Goal: Find specific page/section: Find specific page/section

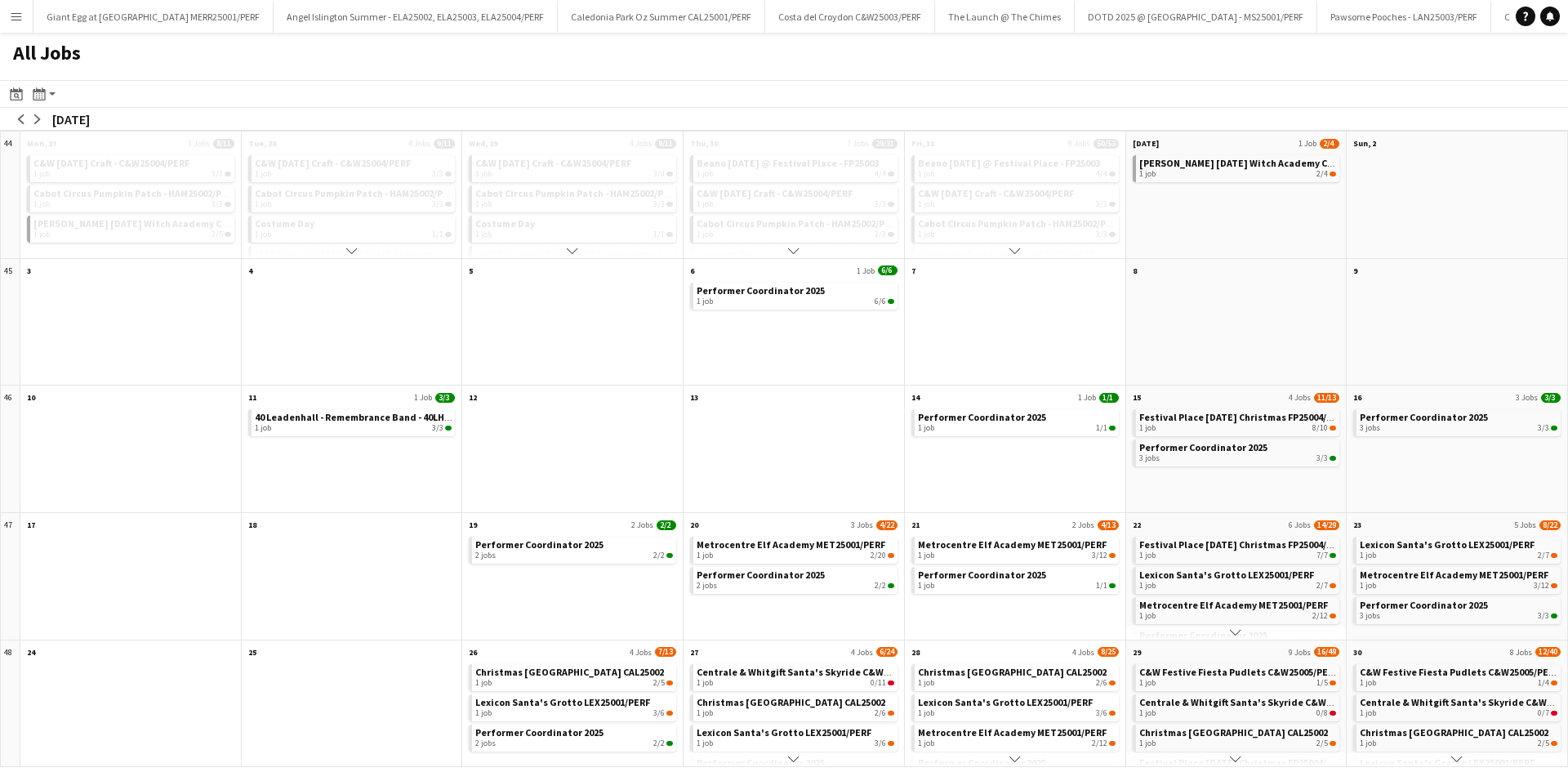
scroll to position [0, 686]
click at [14, 17] on app-icon "Menu" at bounding box center [16, 16] width 13 height 13
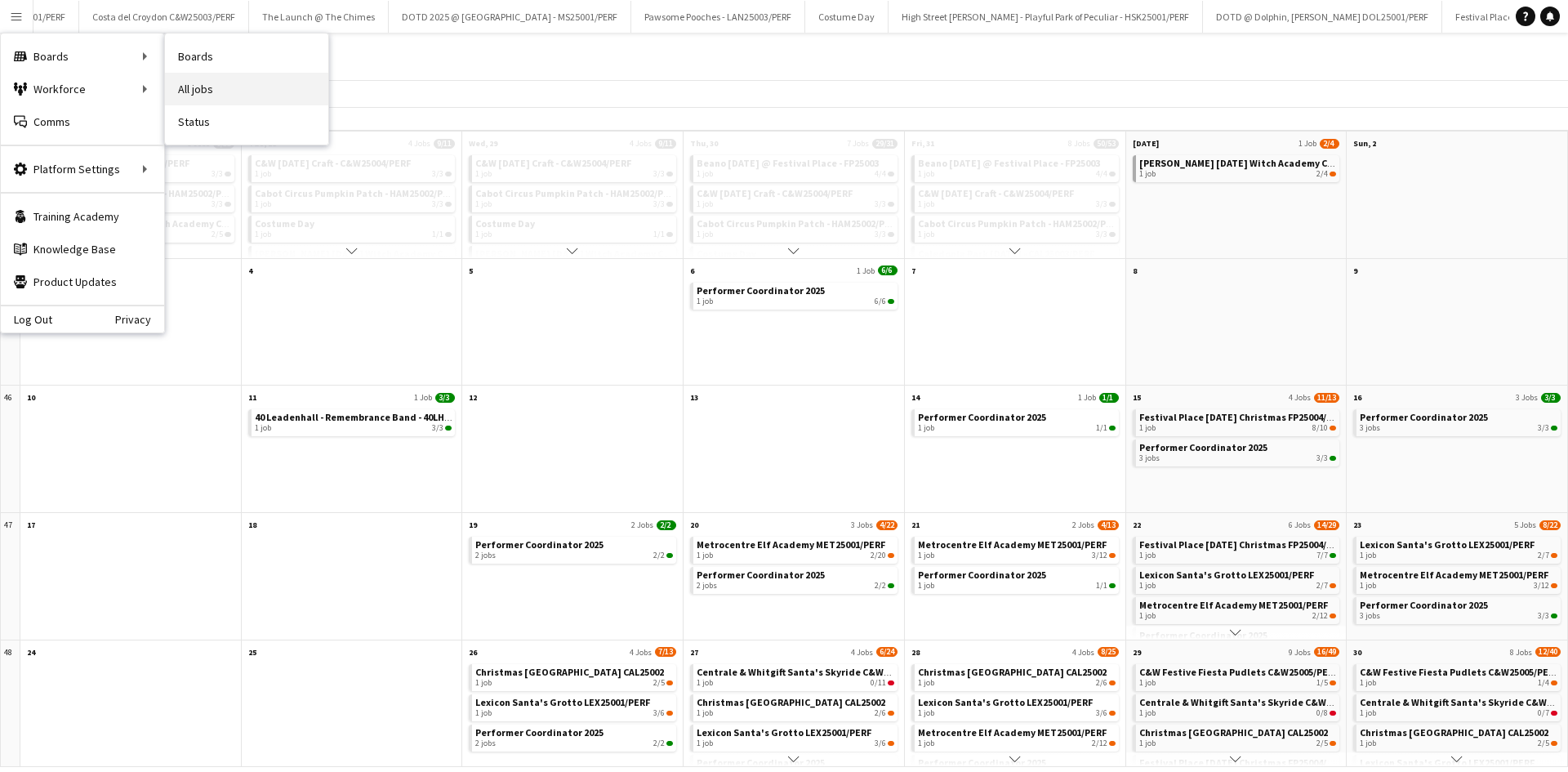
click at [250, 92] on link "All jobs" at bounding box center [246, 89] width 163 height 32
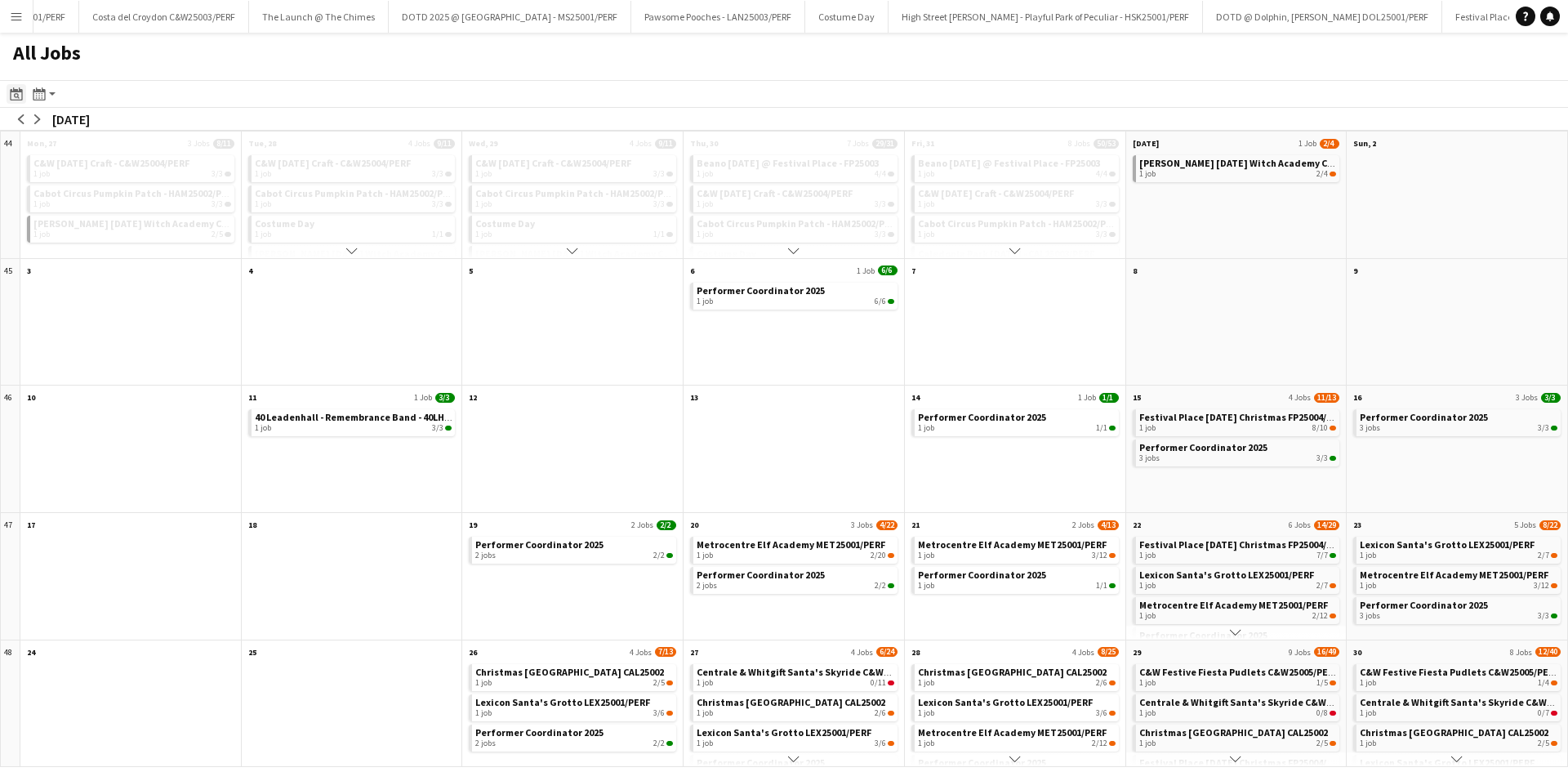
click at [11, 98] on icon at bounding box center [16, 93] width 12 height 13
click at [17, 14] on app-icon "Menu" at bounding box center [16, 16] width 13 height 13
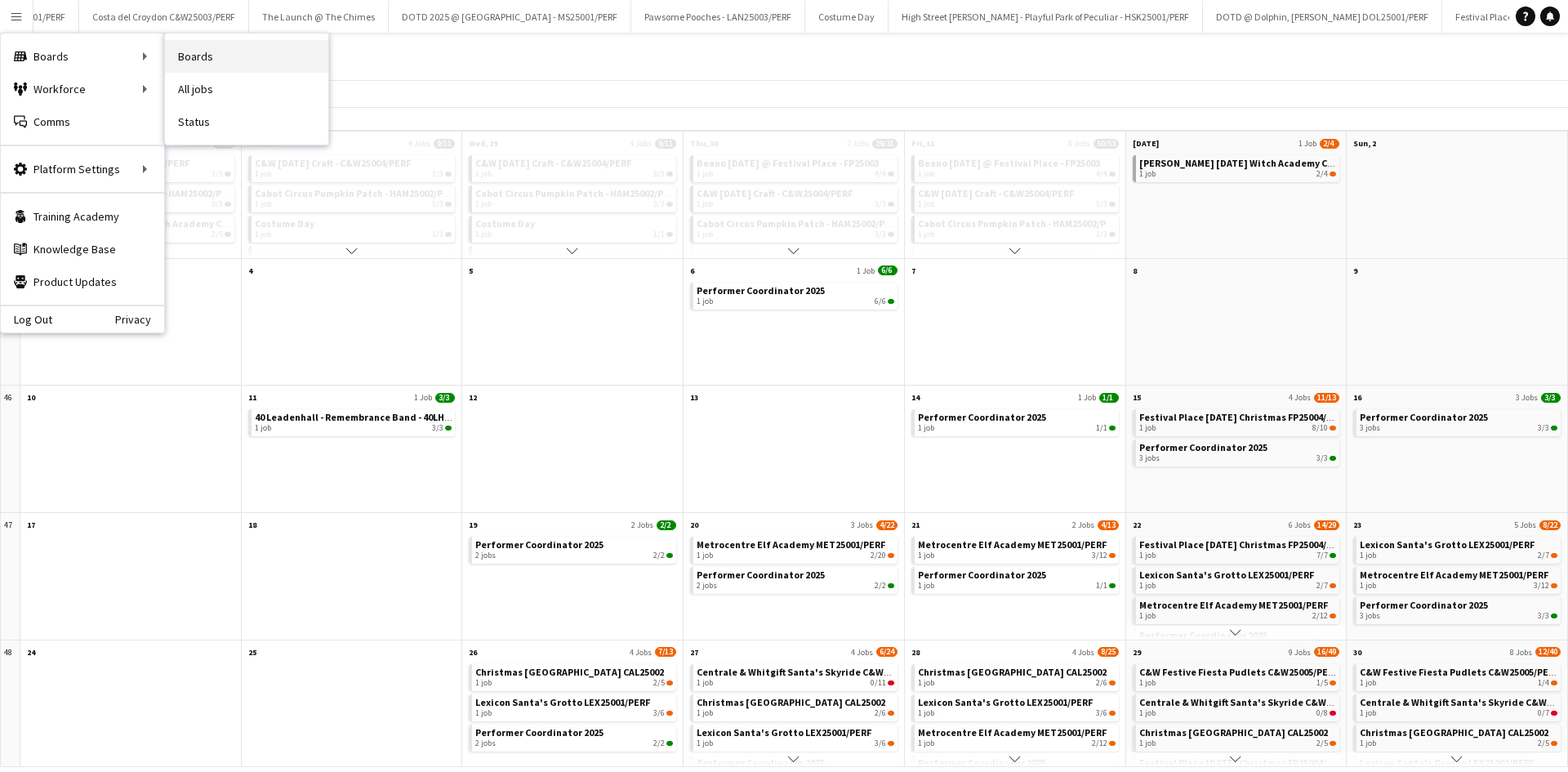
click at [177, 62] on link "Boards" at bounding box center [246, 56] width 163 height 32
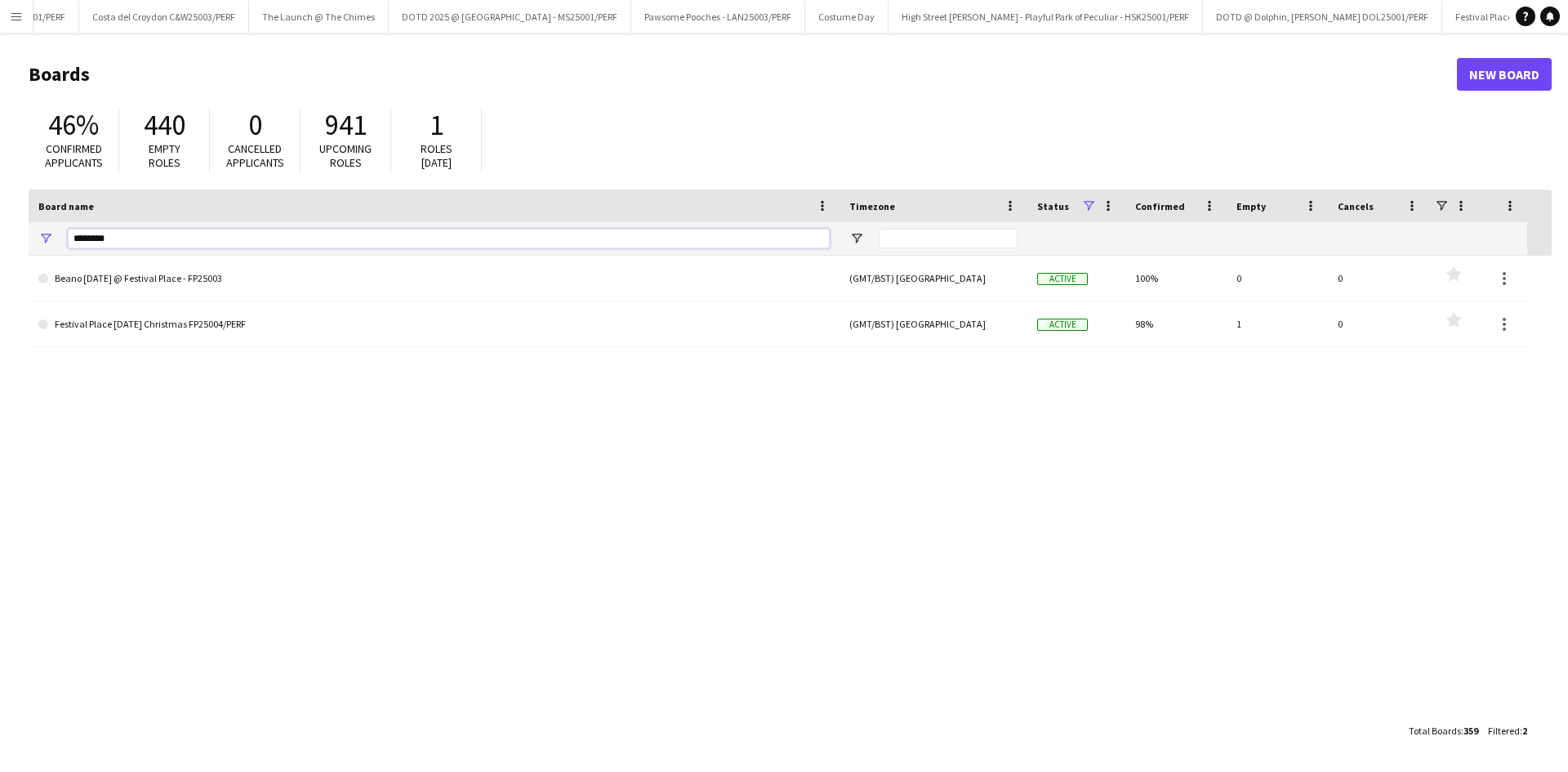
drag, startPoint x: 249, startPoint y: 240, endPoint x: 122, endPoint y: 211, distance: 130.3
click at [6, 245] on main "Boards New Board 46% Confirmed applicants 440 Empty roles 0 Cancelled applicant…" at bounding box center [784, 402] width 1568 height 739
paste input "**********"
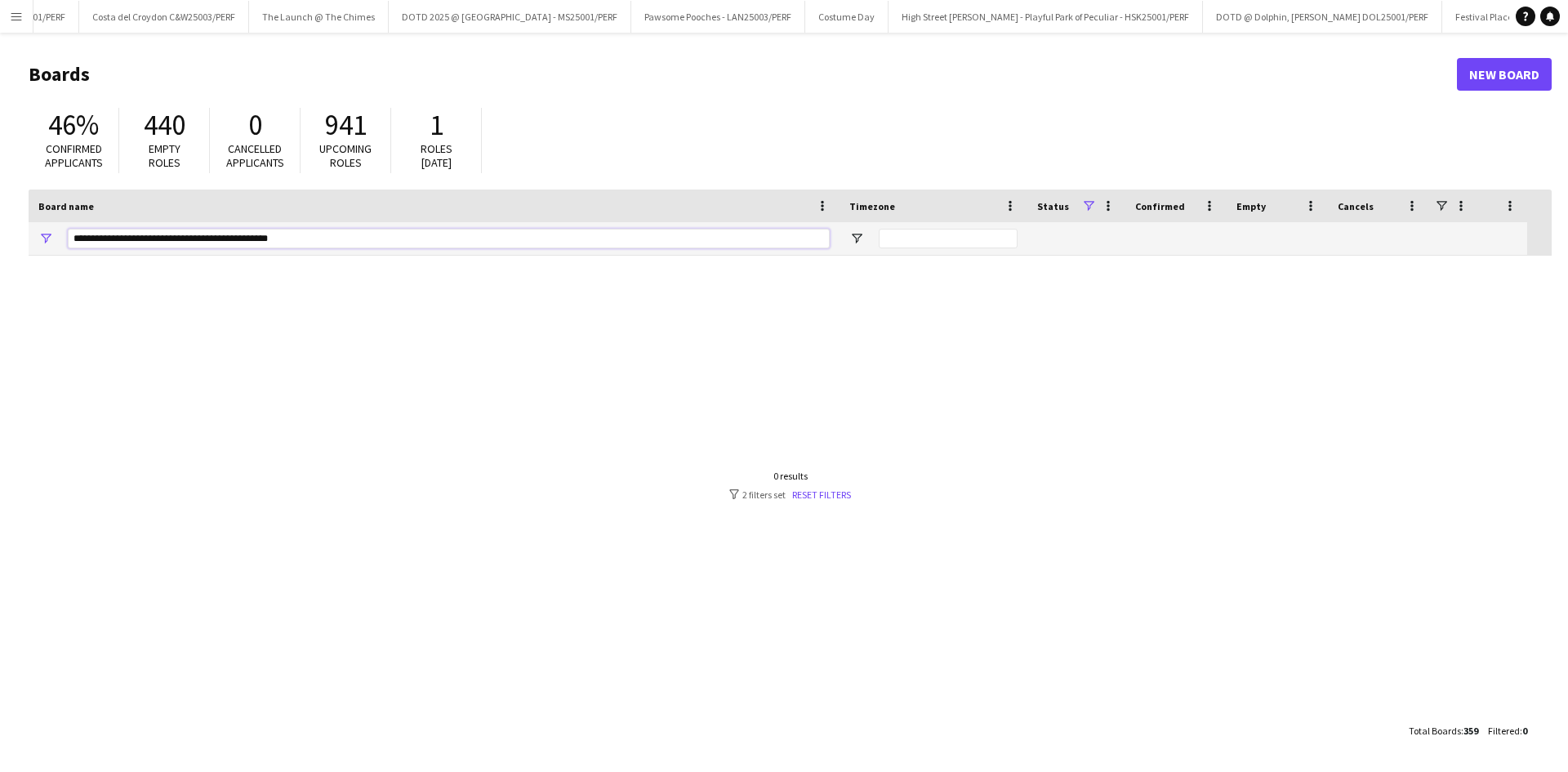
click at [304, 238] on input "**********" at bounding box center [449, 238] width 762 height 20
drag, startPoint x: 219, startPoint y: 226, endPoint x: 194, endPoint y: 231, distance: 25.5
click at [194, 231] on div "**********" at bounding box center [449, 239] width 762 height 32
drag, startPoint x: 195, startPoint y: 241, endPoint x: 0, endPoint y: 266, distance: 196.6
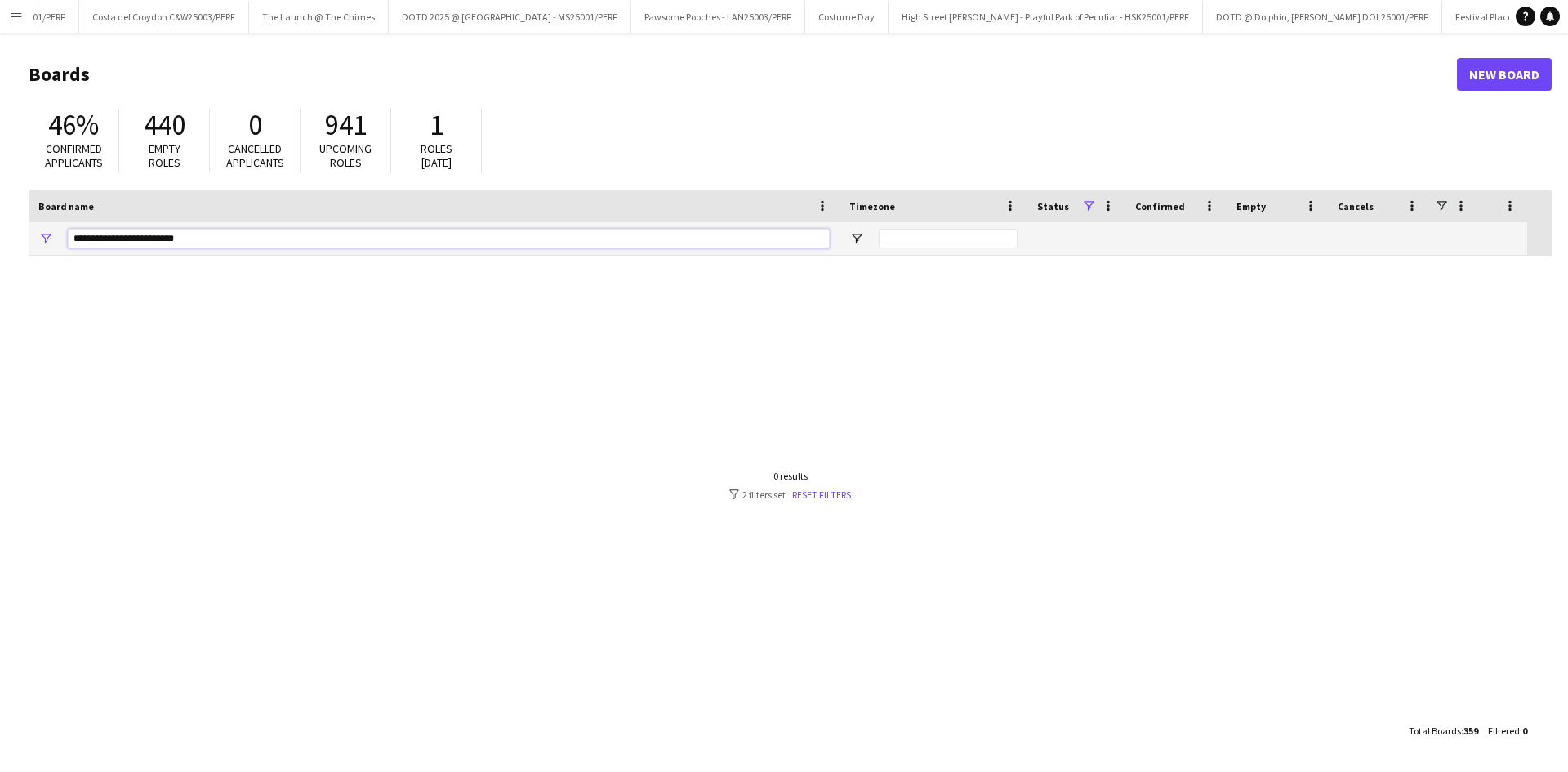
click at [0, 266] on main "Boards New Board 46% Confirmed applicants 440 Empty roles 0 Cancelled applicant…" at bounding box center [784, 402] width 1568 height 739
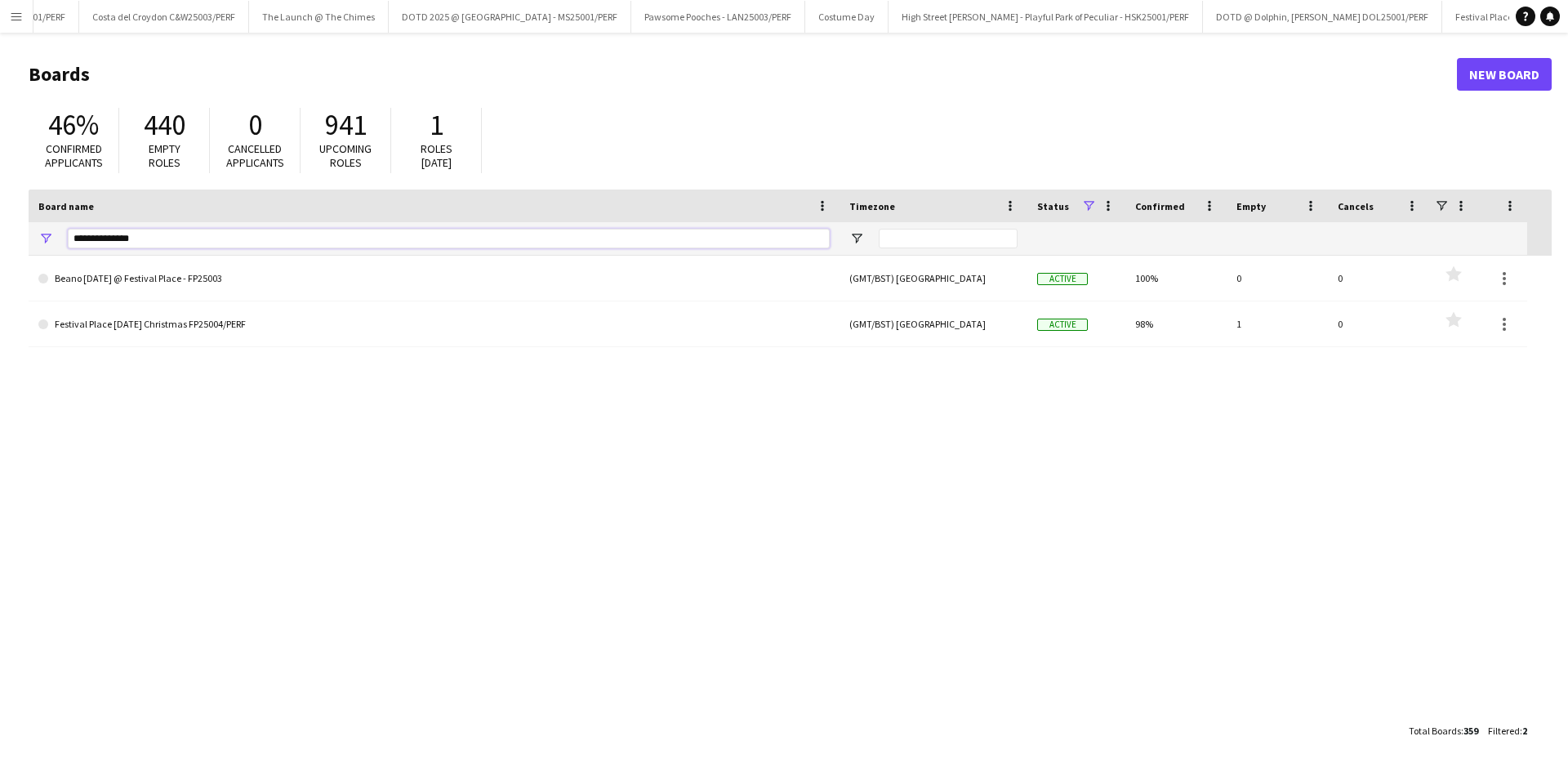
type input "**********"
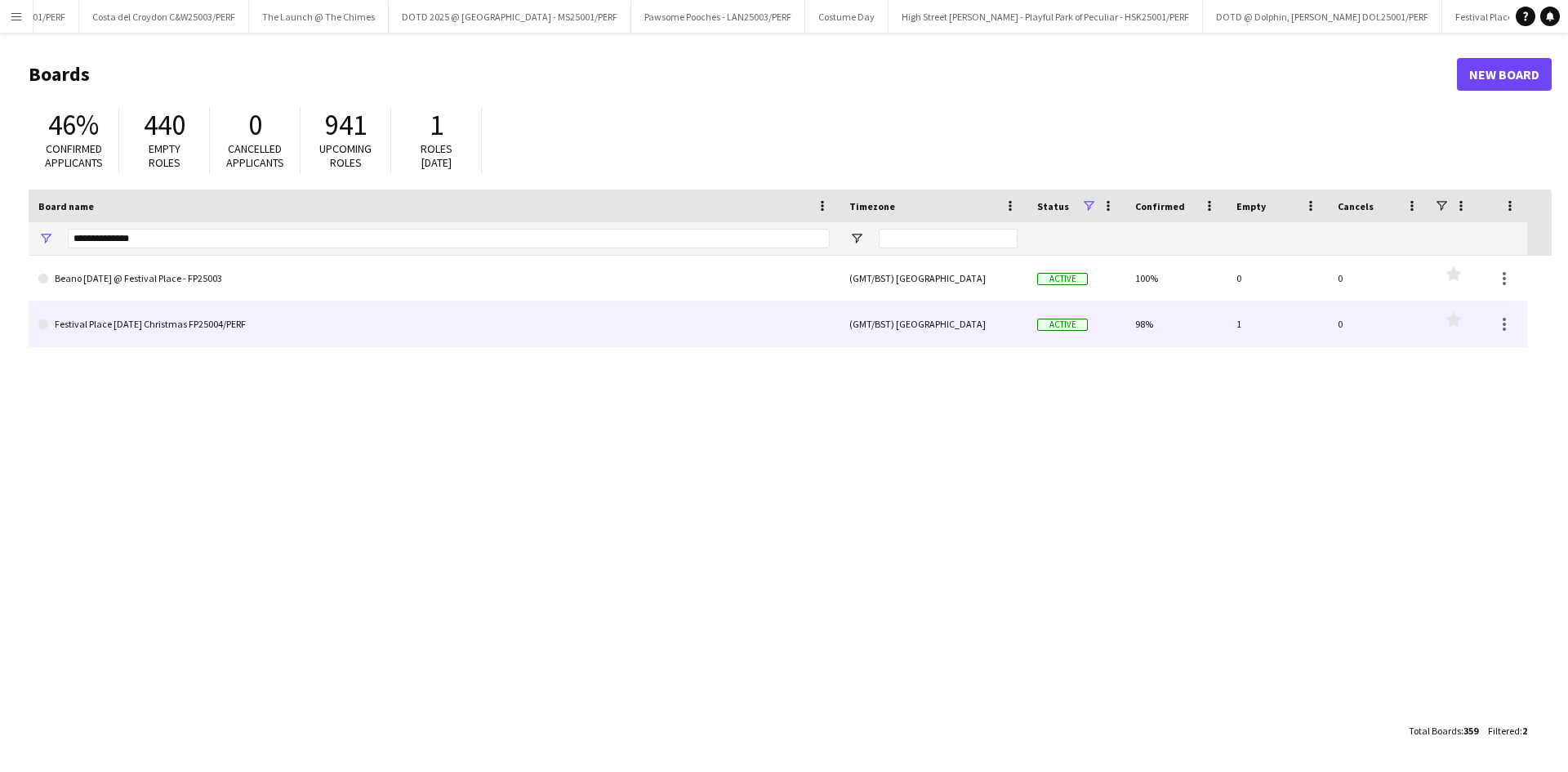
click at [266, 338] on link "Festival Place [DATE] Christmas FP25004/PERF" at bounding box center [434, 324] width 791 height 46
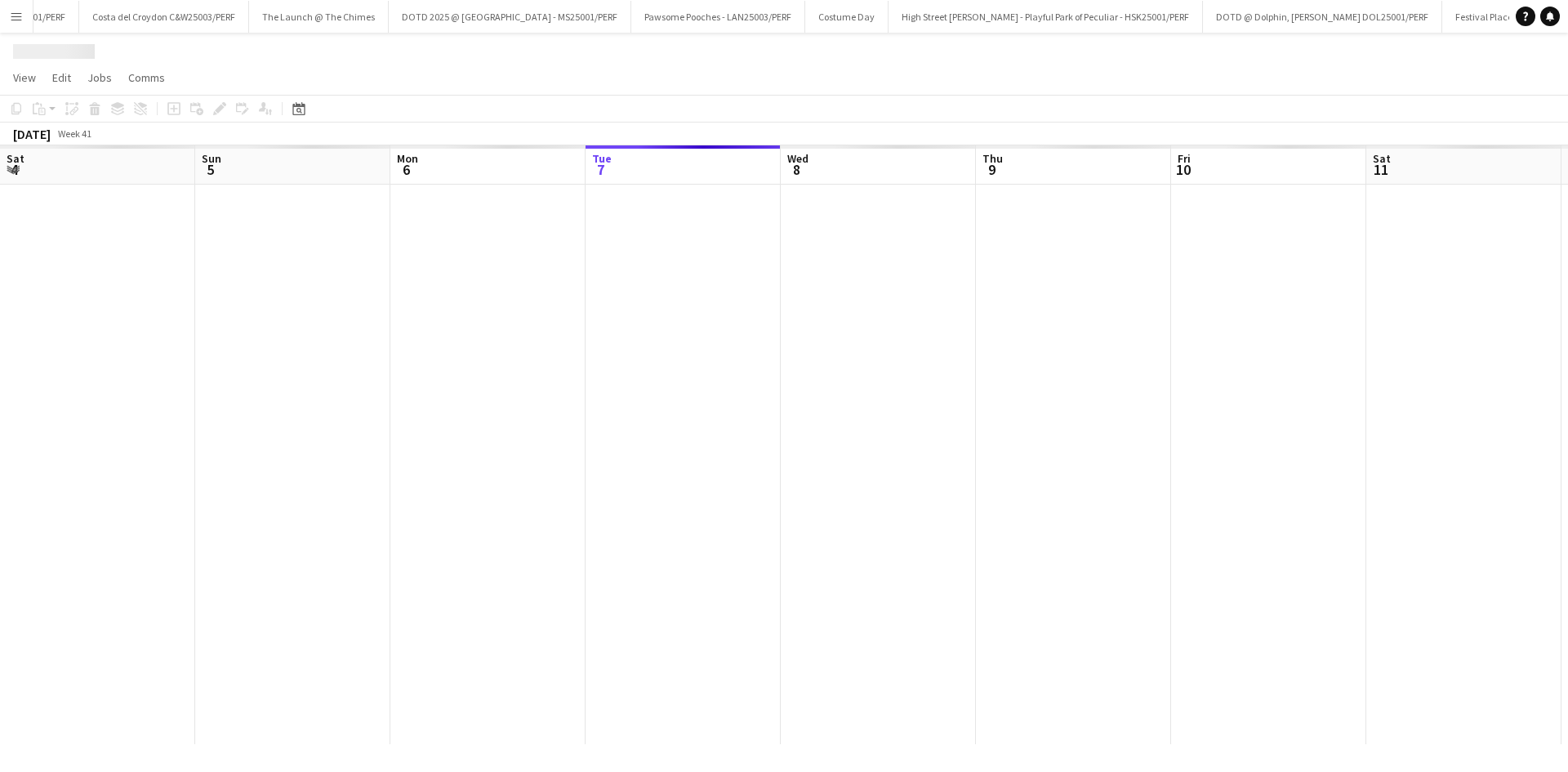
click at [266, 338] on div at bounding box center [1272, 464] width 2544 height 560
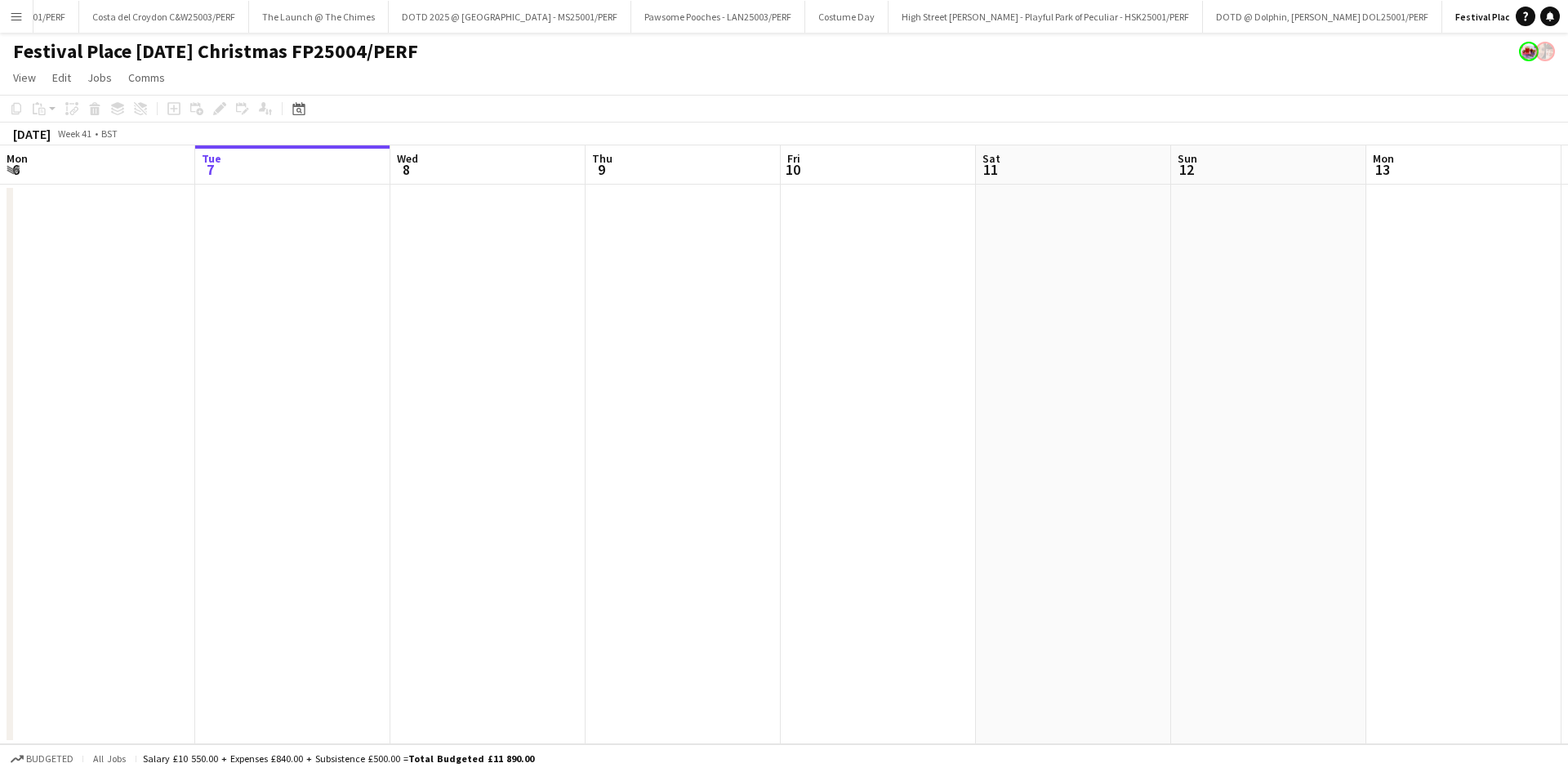
drag, startPoint x: 882, startPoint y: 531, endPoint x: 851, endPoint y: 537, distance: 31.6
click at [838, 538] on app-calendar-viewport "Sat 4 Sun 5 Mon 6 Tue 7 Wed 8 Thu 9 Fri 10 Sat 11 Sun 12 Mon 13 Tue 14 Wed 15 T…" at bounding box center [784, 444] width 1568 height 599
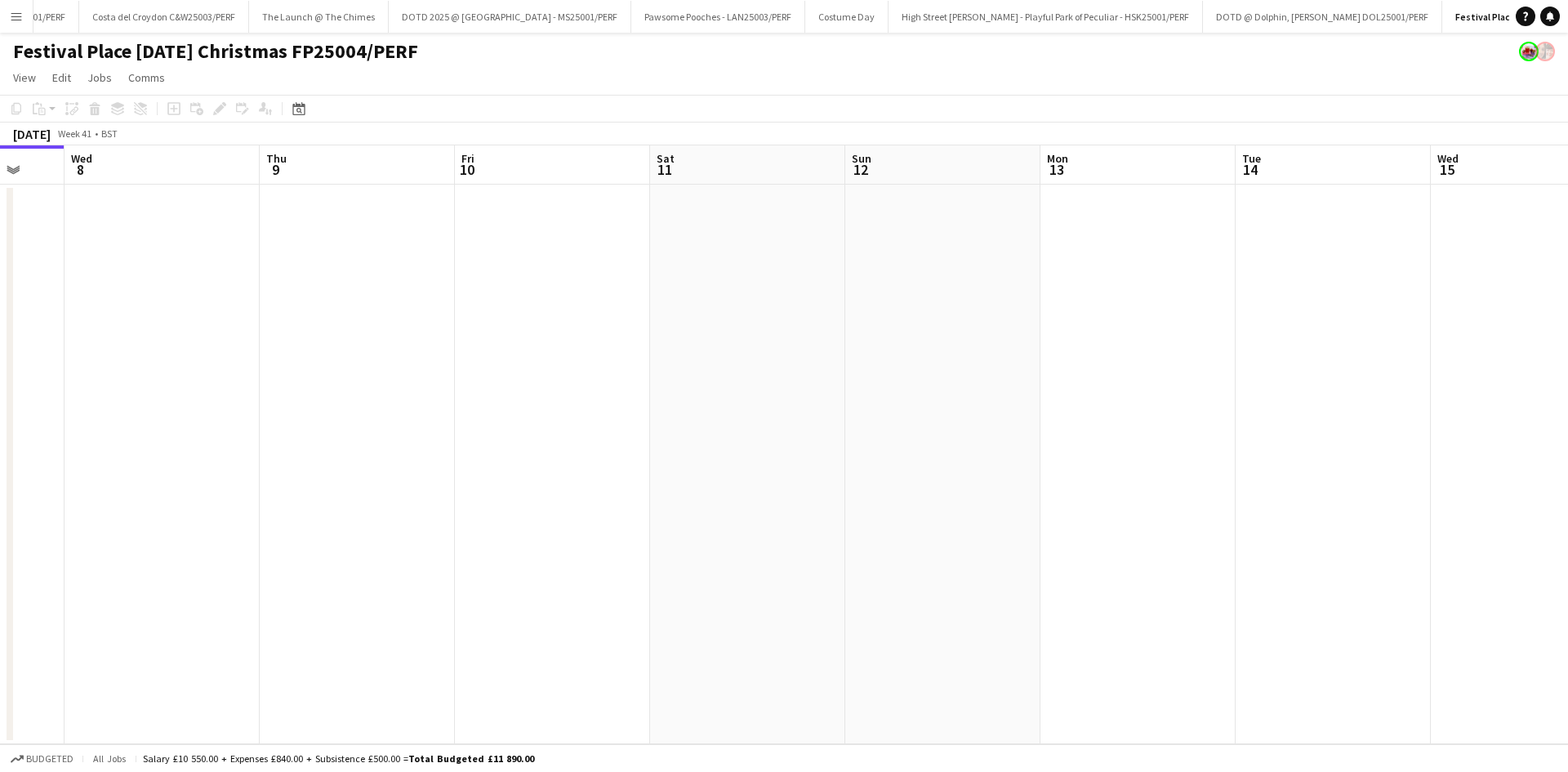
click at [891, 547] on app-calendar-viewport "Sun 5 Mon 6 Tue 7 Wed 8 Thu 9 Fri 10 Sat 11 Sun 12 Mon 13 Tue 14 Wed 15 Thu 16 …" at bounding box center [784, 444] width 1568 height 599
drag, startPoint x: 1190, startPoint y: 570, endPoint x: 1167, endPoint y: 590, distance: 30.5
click at [1022, 567] on app-calendar-viewport "Tue 7 Wed 8 Thu 9 Fri 10 Sat 11 Sun 12 Mon 13 Tue 14 Wed 15 Thu 16 Fri 17 Sat 1…" at bounding box center [784, 444] width 1568 height 599
click at [1084, 570] on app-calendar-viewport "Thu 9 Fri 10 Sat 11 Sun 12 Mon 13 Tue 14 Wed 15 Thu 16 Fri 17 Sat 18 Sun 19 Mon…" at bounding box center [784, 444] width 1568 height 599
drag, startPoint x: 1318, startPoint y: 594, endPoint x: 1453, endPoint y: 570, distance: 137.1
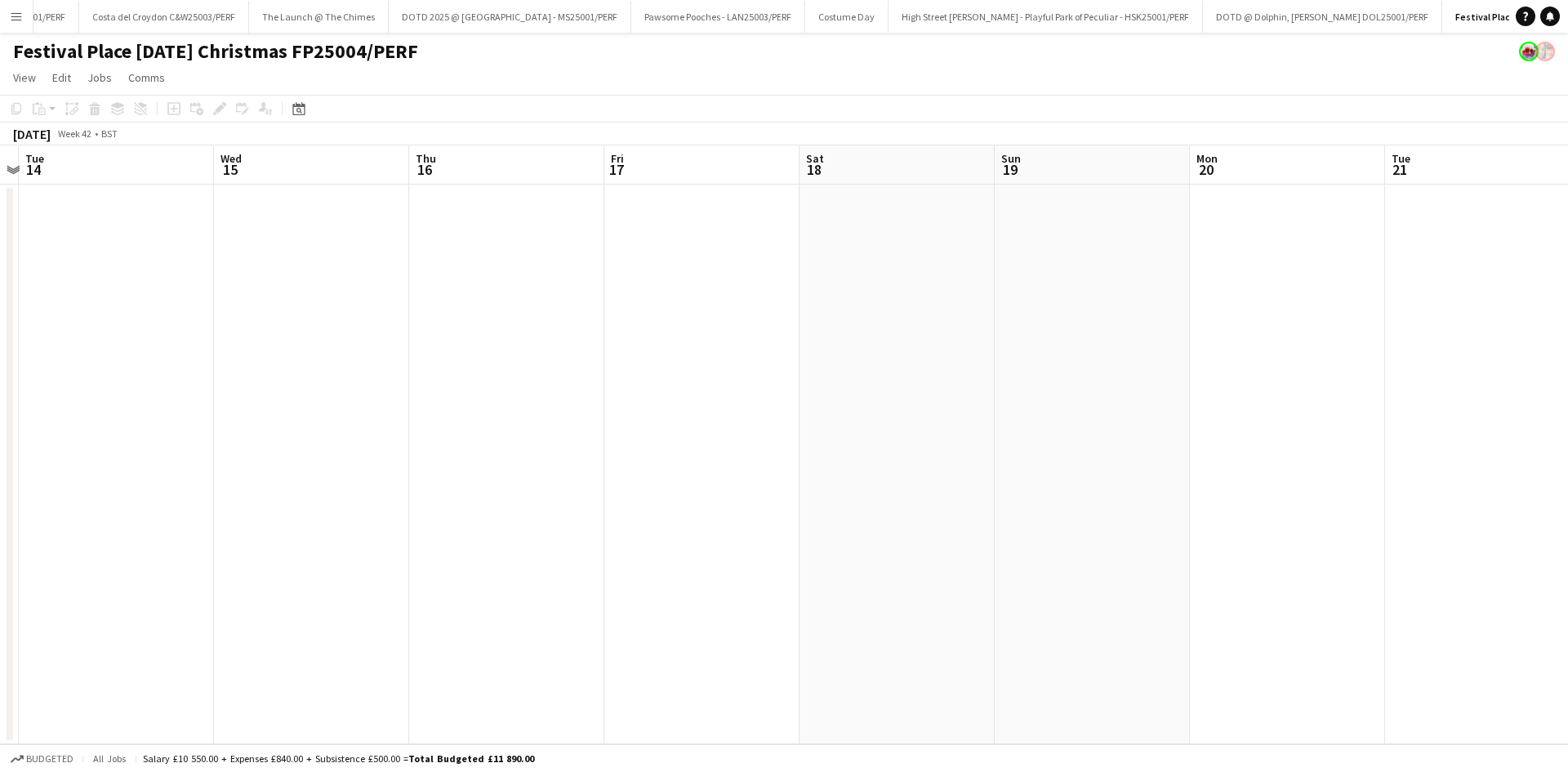
click at [1125, 563] on app-calendar-viewport "Sat 11 Sun 12 Mon 13 Tue 14 Wed 15 Thu 16 Fri 17 Sat 18 Sun 19 Mon 20 Tue 21 We…" at bounding box center [784, 444] width 1568 height 599
click at [1016, 521] on app-calendar-viewport "Mon 13 Tue 14 Wed 15 Thu 16 Fri 17 Sat 18 Sun 19 Mon 20 Tue 21 Wed 22 Thu 23 Fr…" at bounding box center [784, 444] width 1568 height 599
click at [51, 133] on div "[DATE]" at bounding box center [31, 133] width 37 height 16
click at [292, 112] on icon "Date picker" at bounding box center [298, 108] width 13 height 13
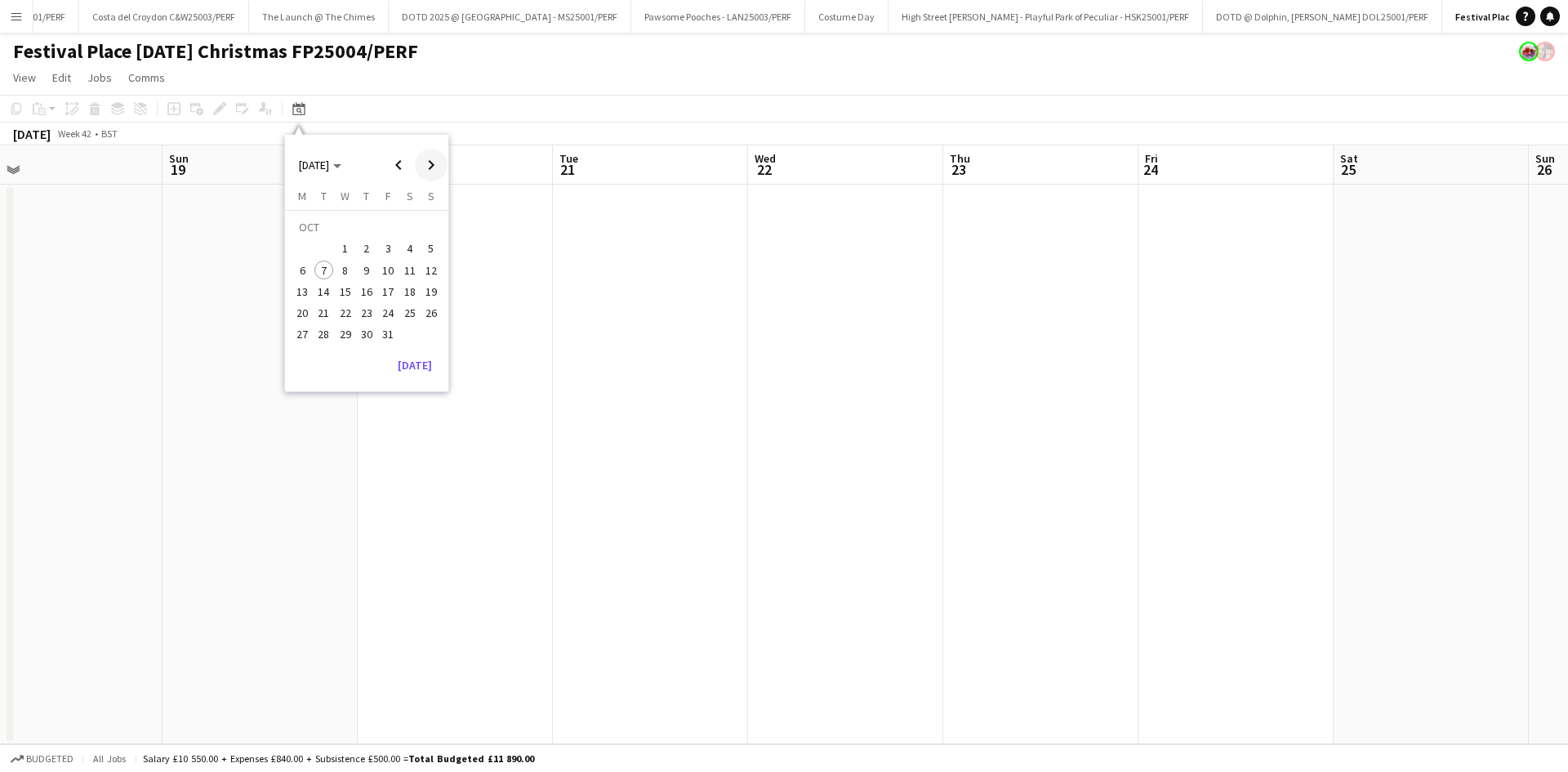
click at [430, 161] on span "Next month" at bounding box center [431, 165] width 32 height 32
click at [406, 279] on span "15" at bounding box center [409, 274] width 20 height 20
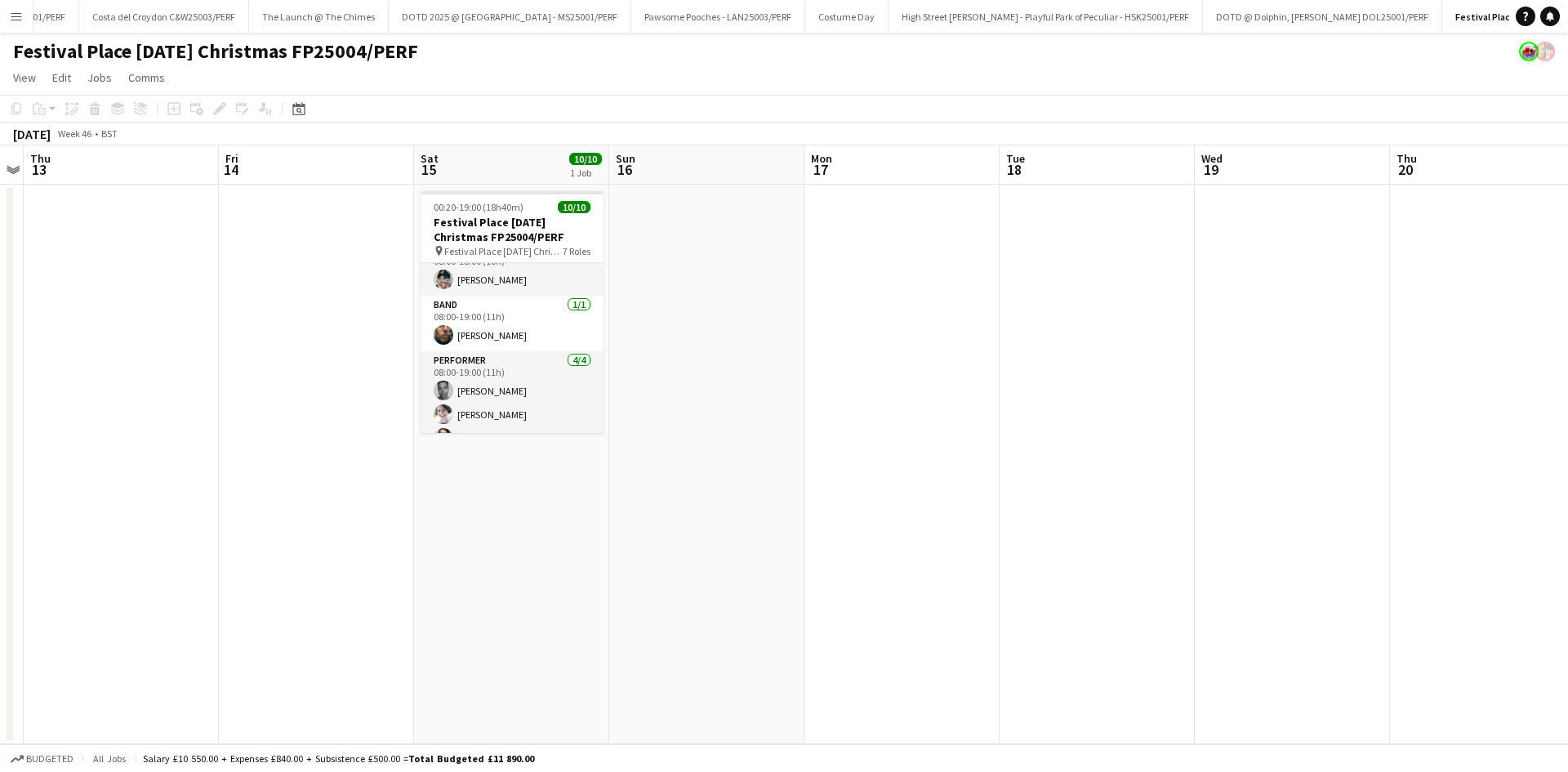
scroll to position [127, 0]
